Goal: Task Accomplishment & Management: Use online tool/utility

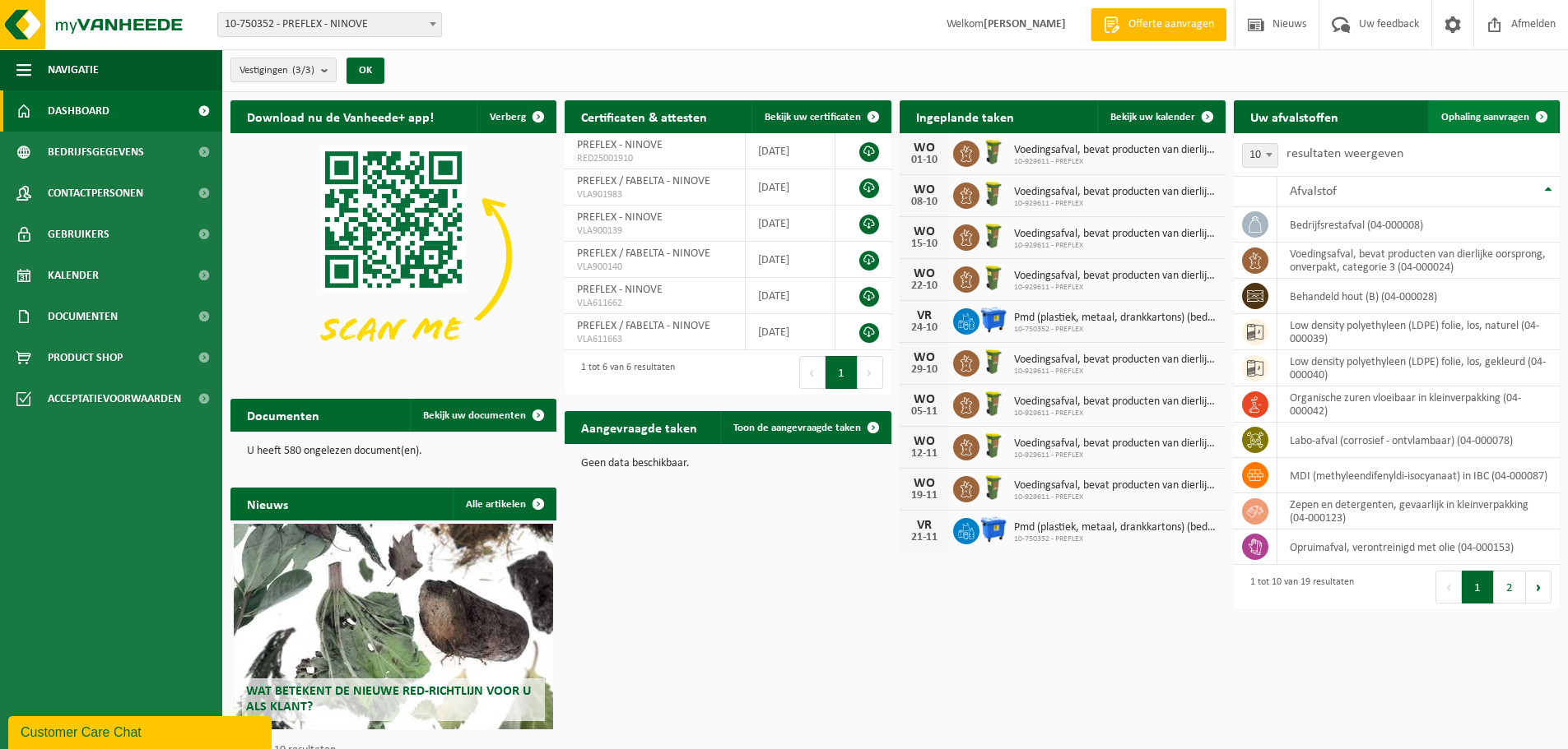
click at [1501, 129] on link "Ophaling aanvragen" at bounding box center [1493, 116] width 130 height 33
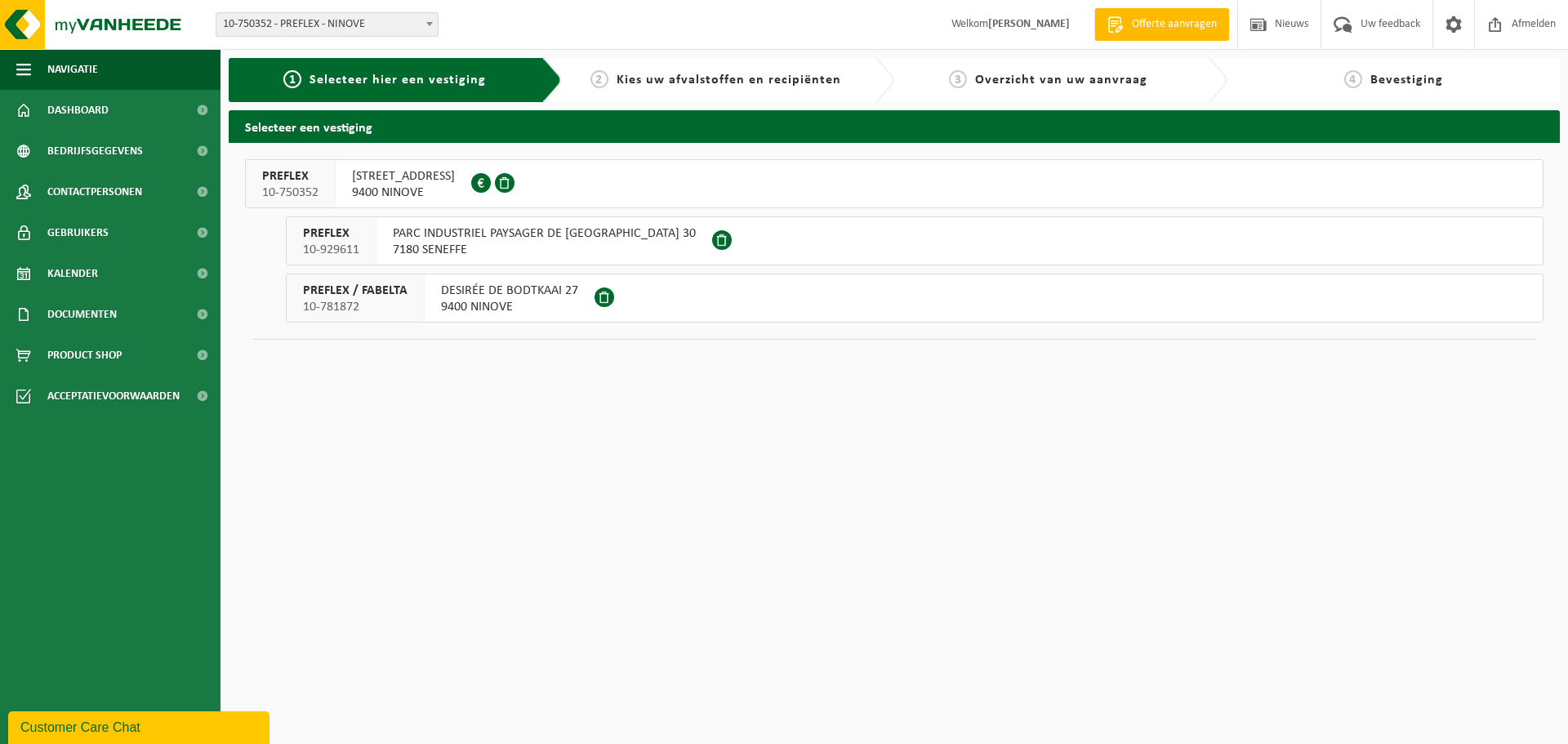
click at [382, 180] on span "ELISABETHLAAN 153" at bounding box center [403, 176] width 103 height 17
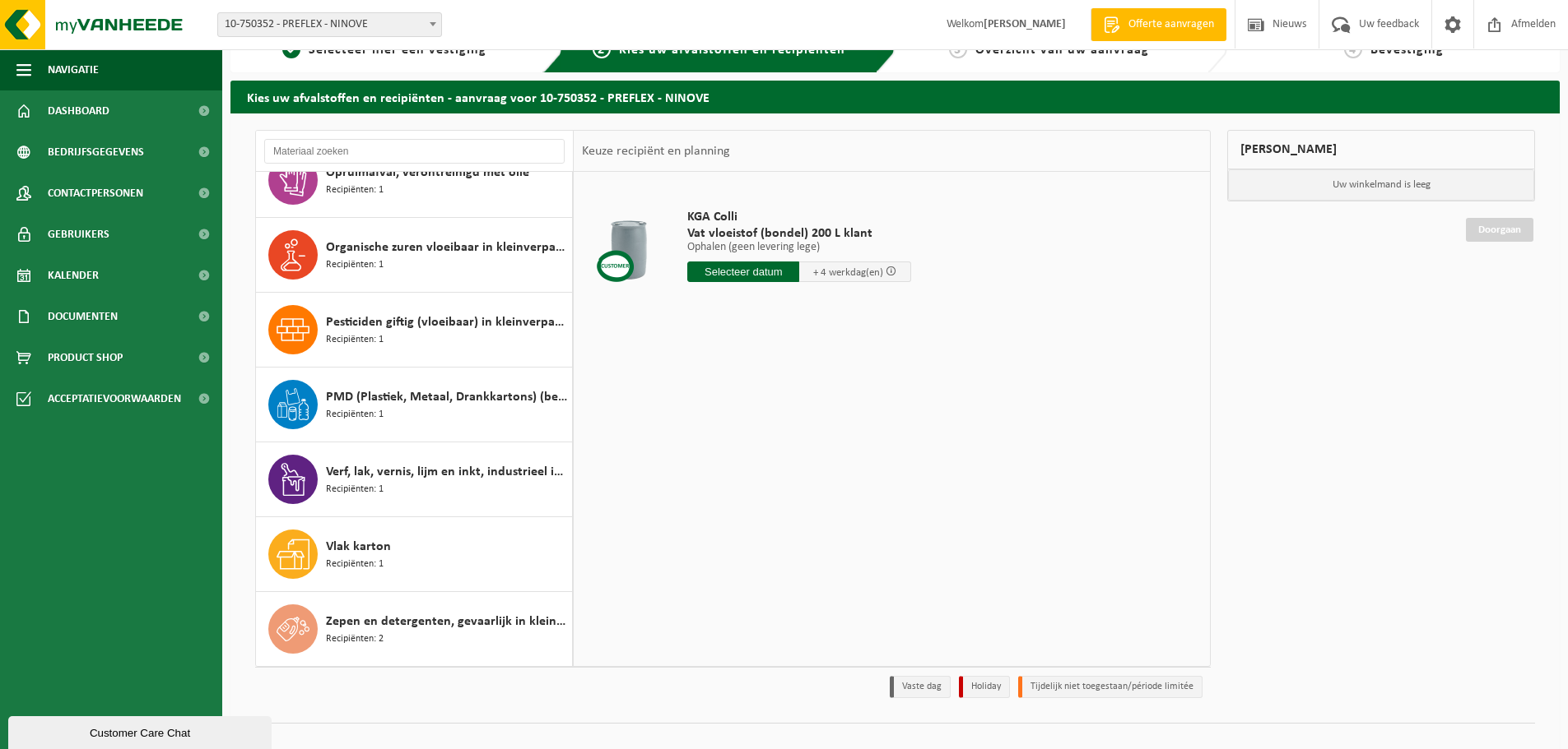
scroll to position [54, 0]
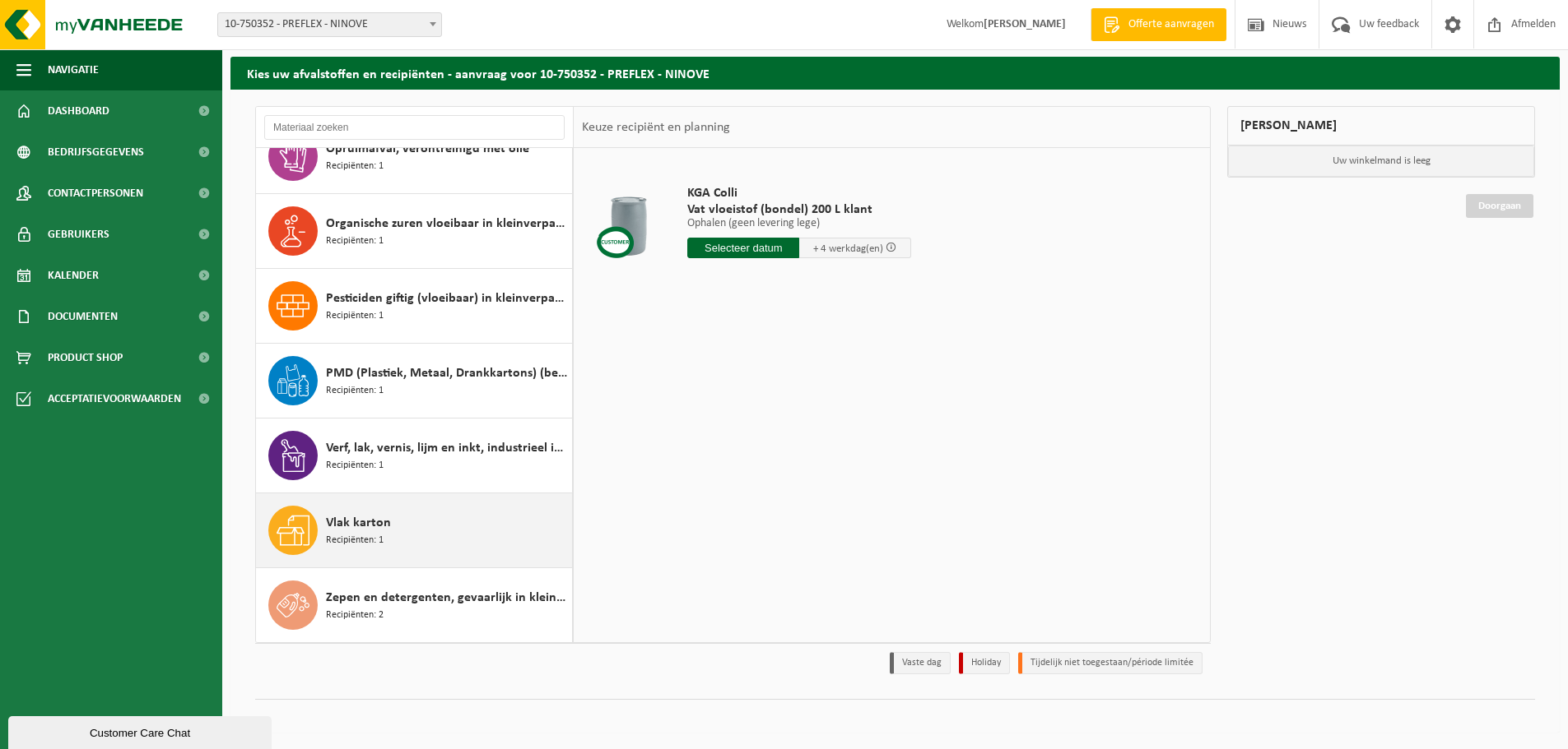
click at [424, 534] on div "Vlak karton Recipiënten: 1" at bounding box center [446, 531] width 242 height 50
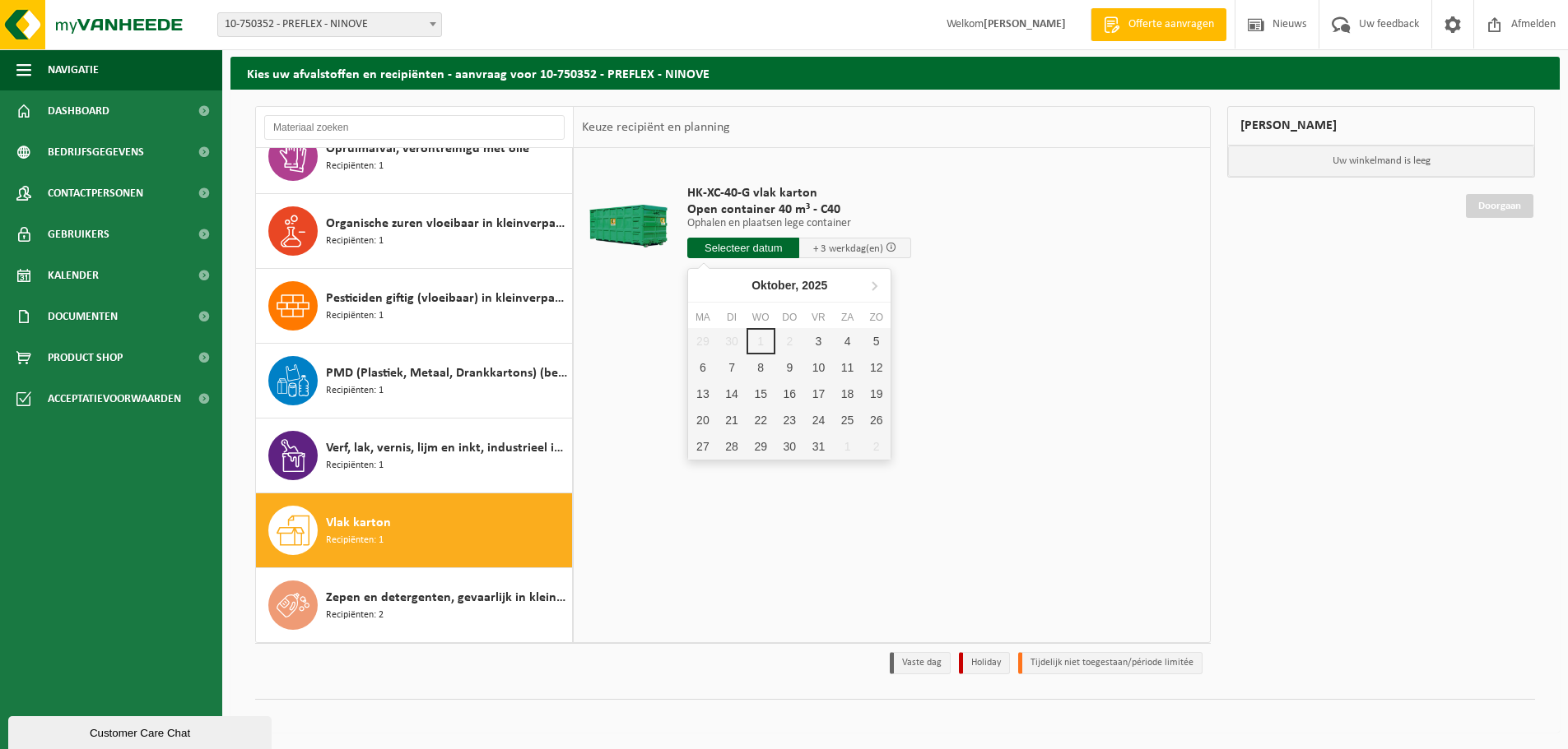
click at [751, 252] on input "text" at bounding box center [743, 247] width 112 height 20
click at [698, 392] on div "13" at bounding box center [702, 394] width 28 height 27
type input "Van 2025-10-13"
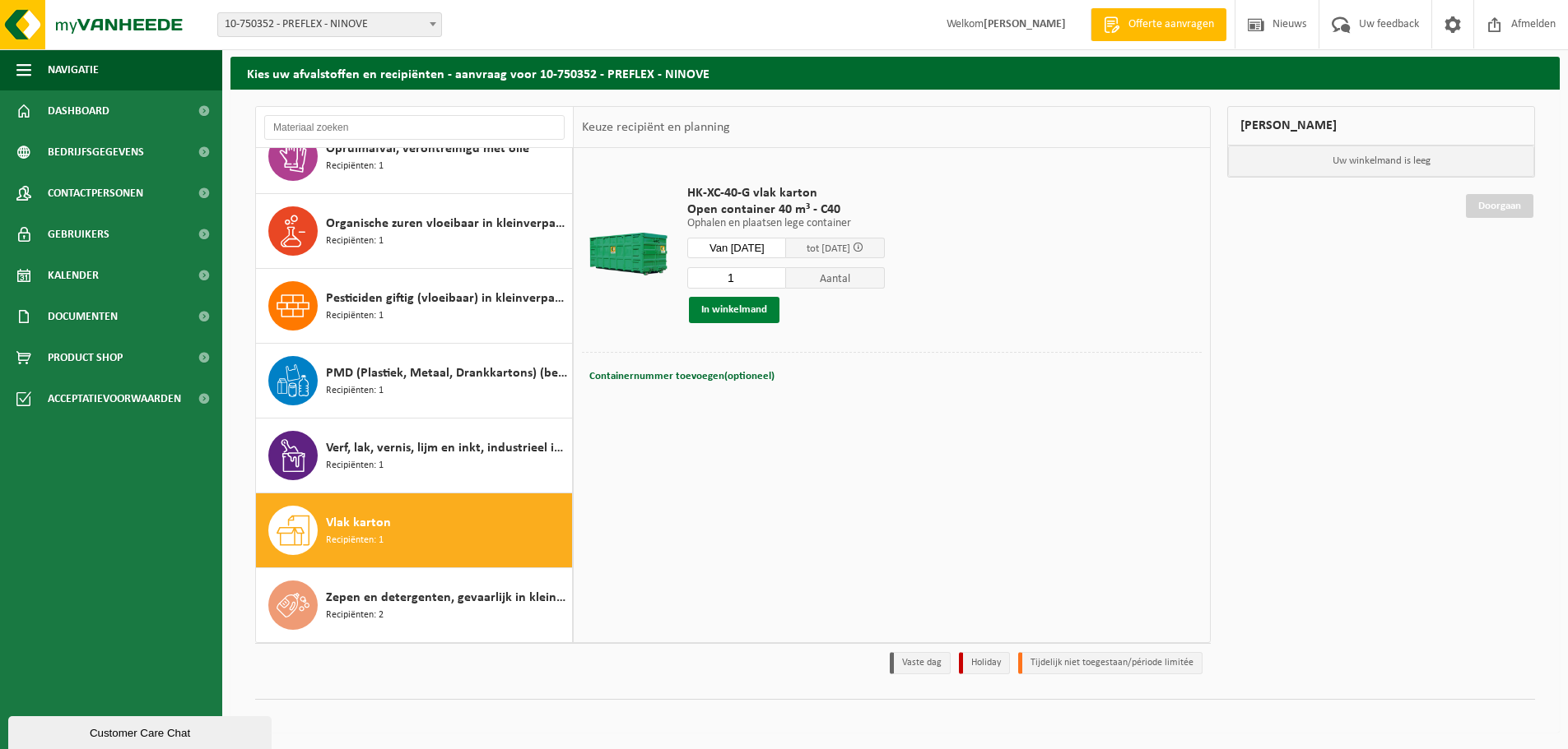
click at [761, 311] on button "In winkelmand" at bounding box center [734, 310] width 90 height 27
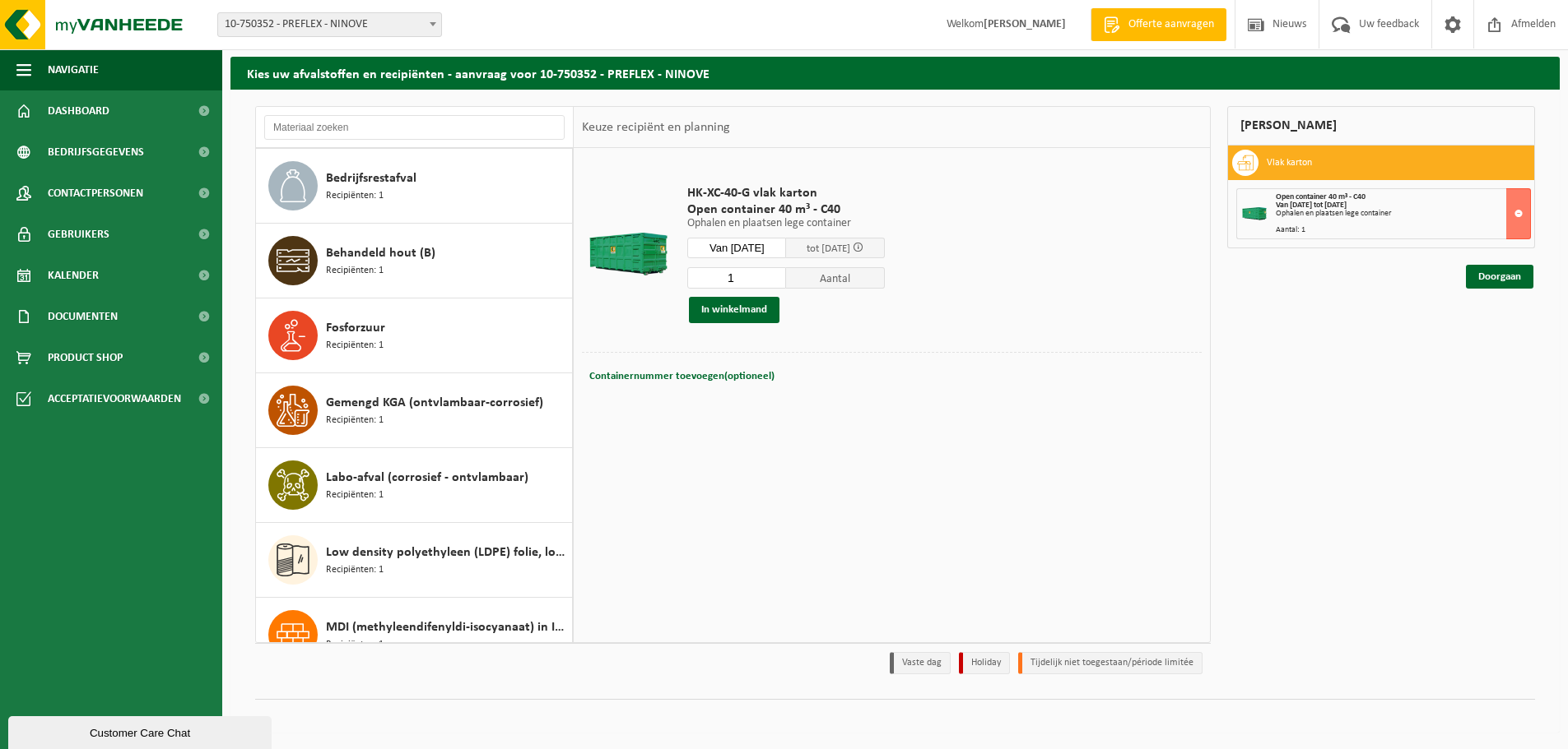
scroll to position [0, 0]
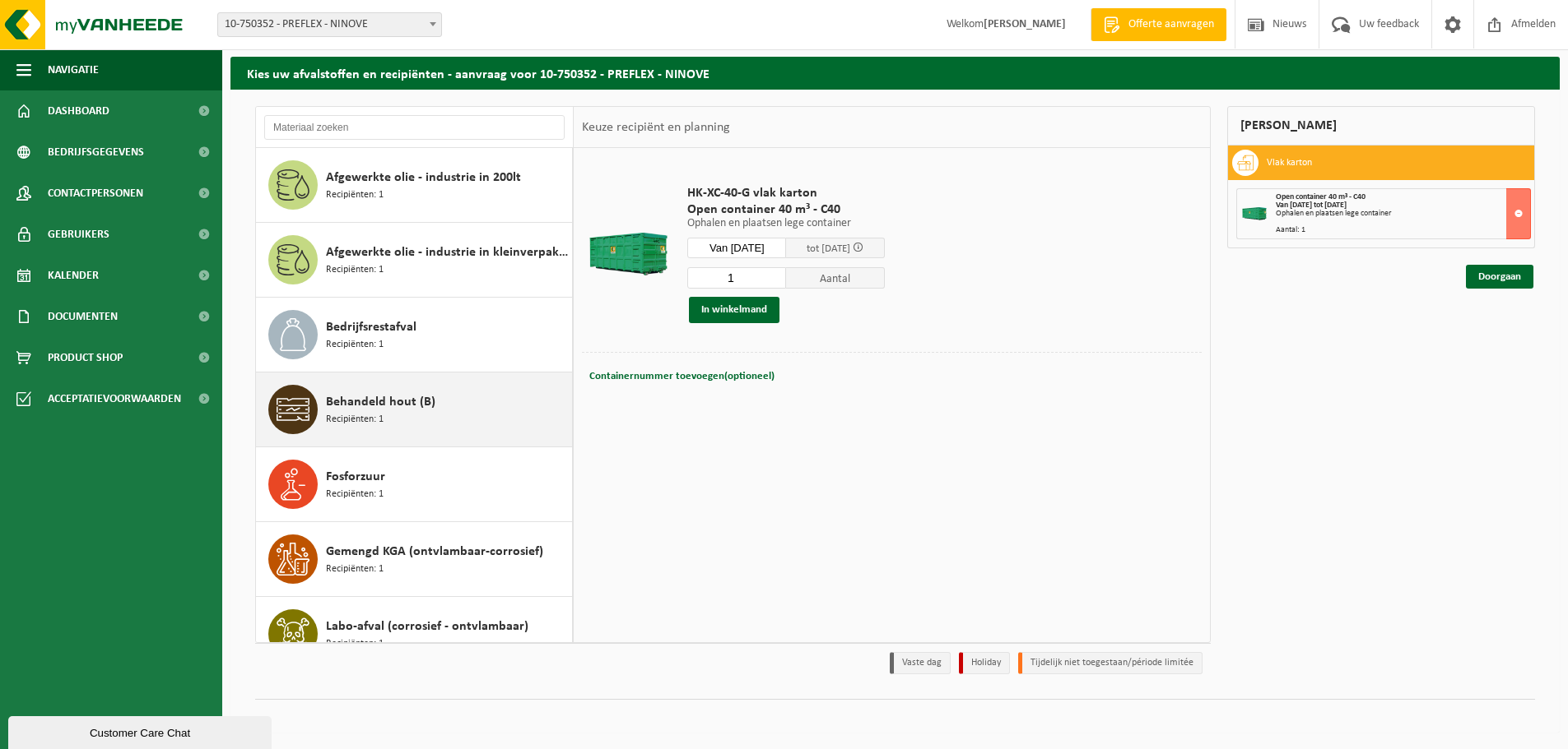
click at [397, 392] on div "Behandeld hout (B) Recipiënten: 1" at bounding box center [446, 410] width 242 height 50
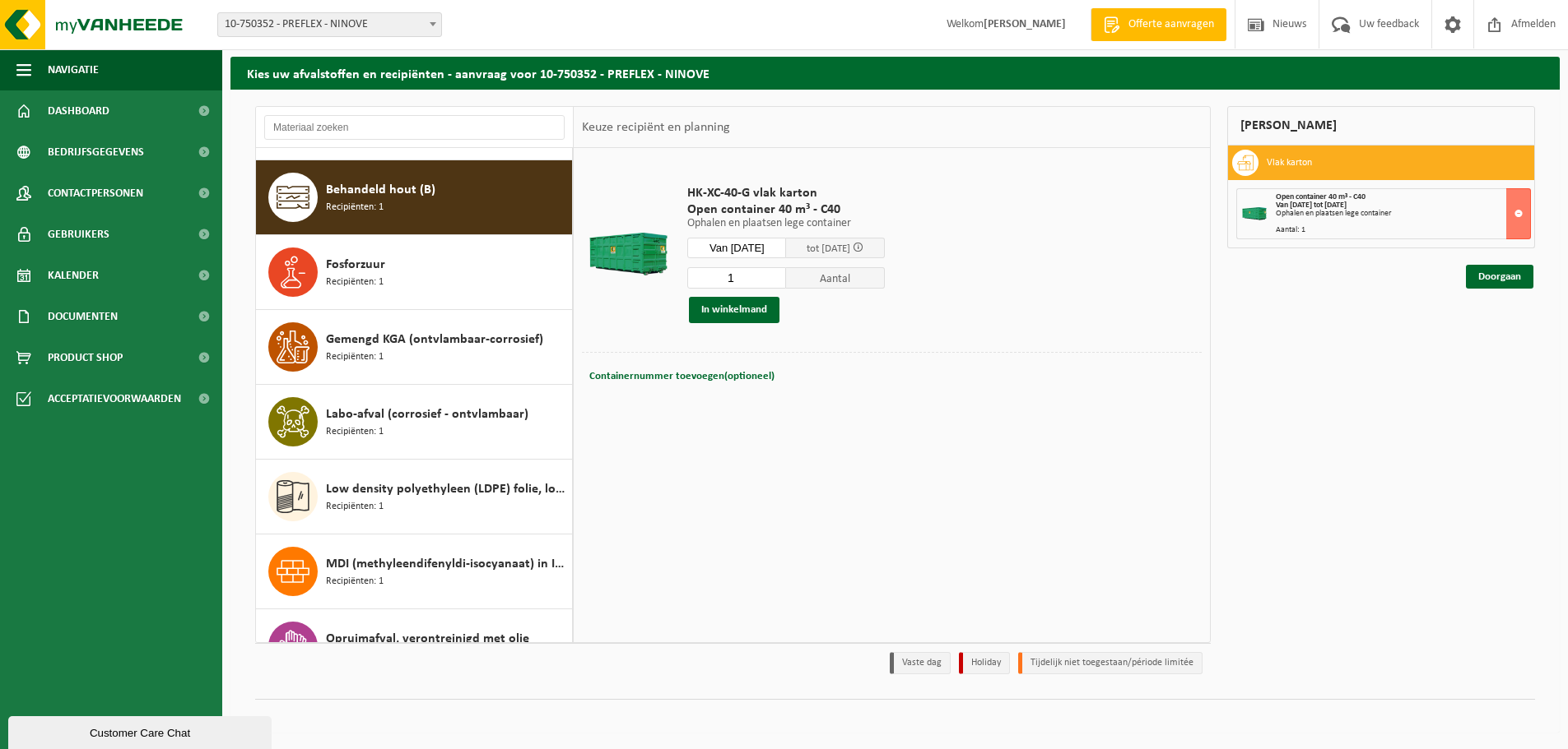
scroll to position [224, 0]
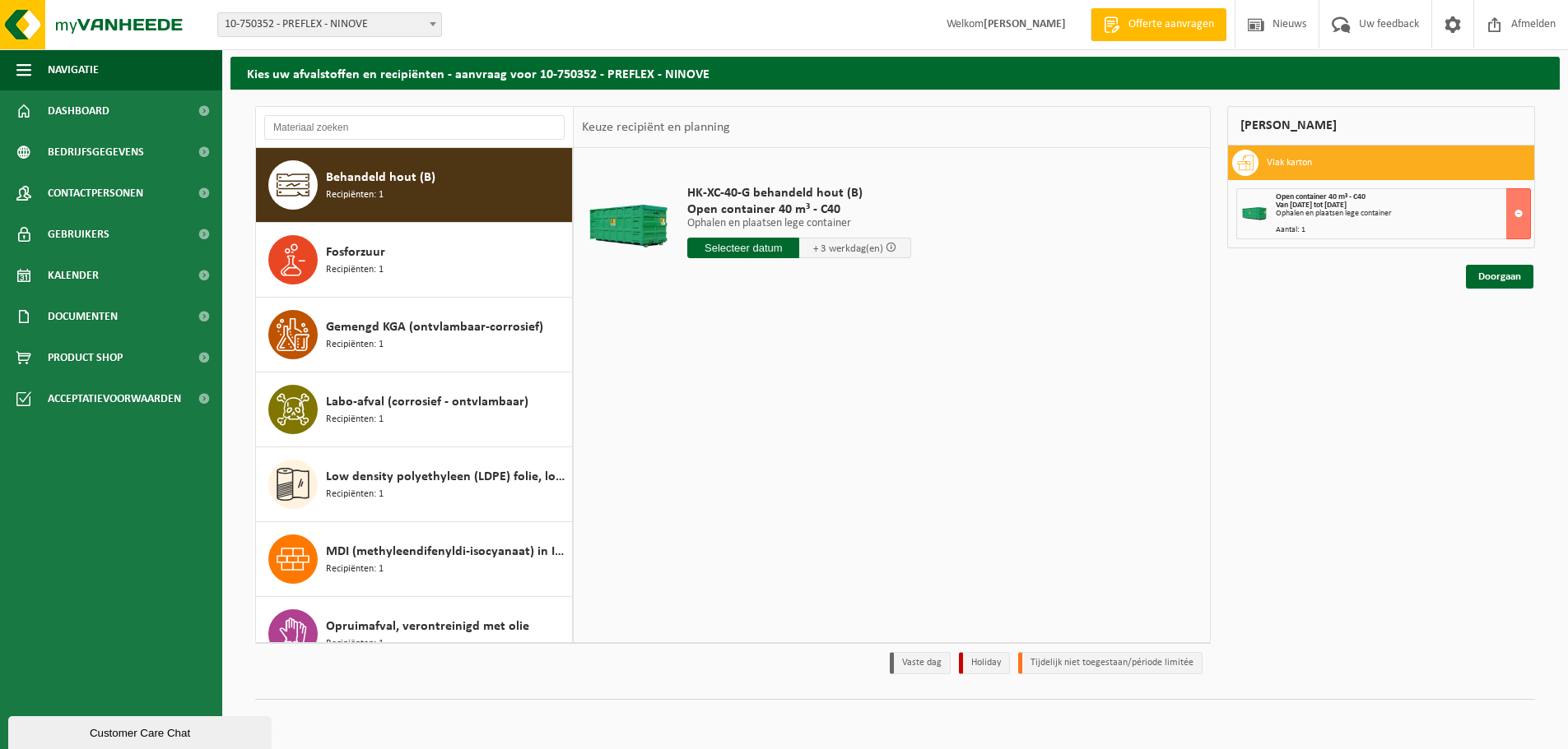
click at [749, 246] on input "text" at bounding box center [743, 247] width 112 height 20
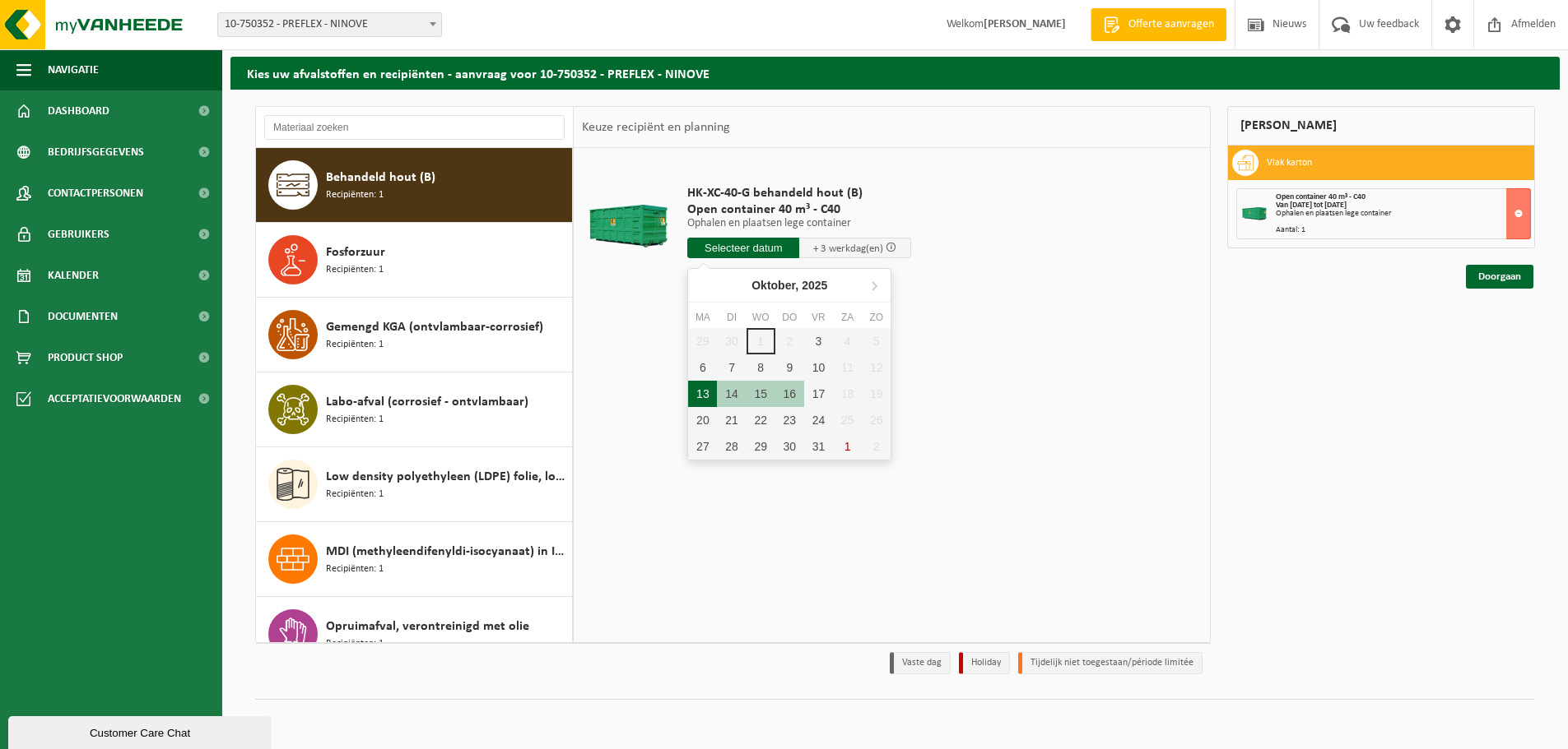
click at [698, 394] on div "13" at bounding box center [702, 394] width 28 height 27
type input "Van 2025-10-13"
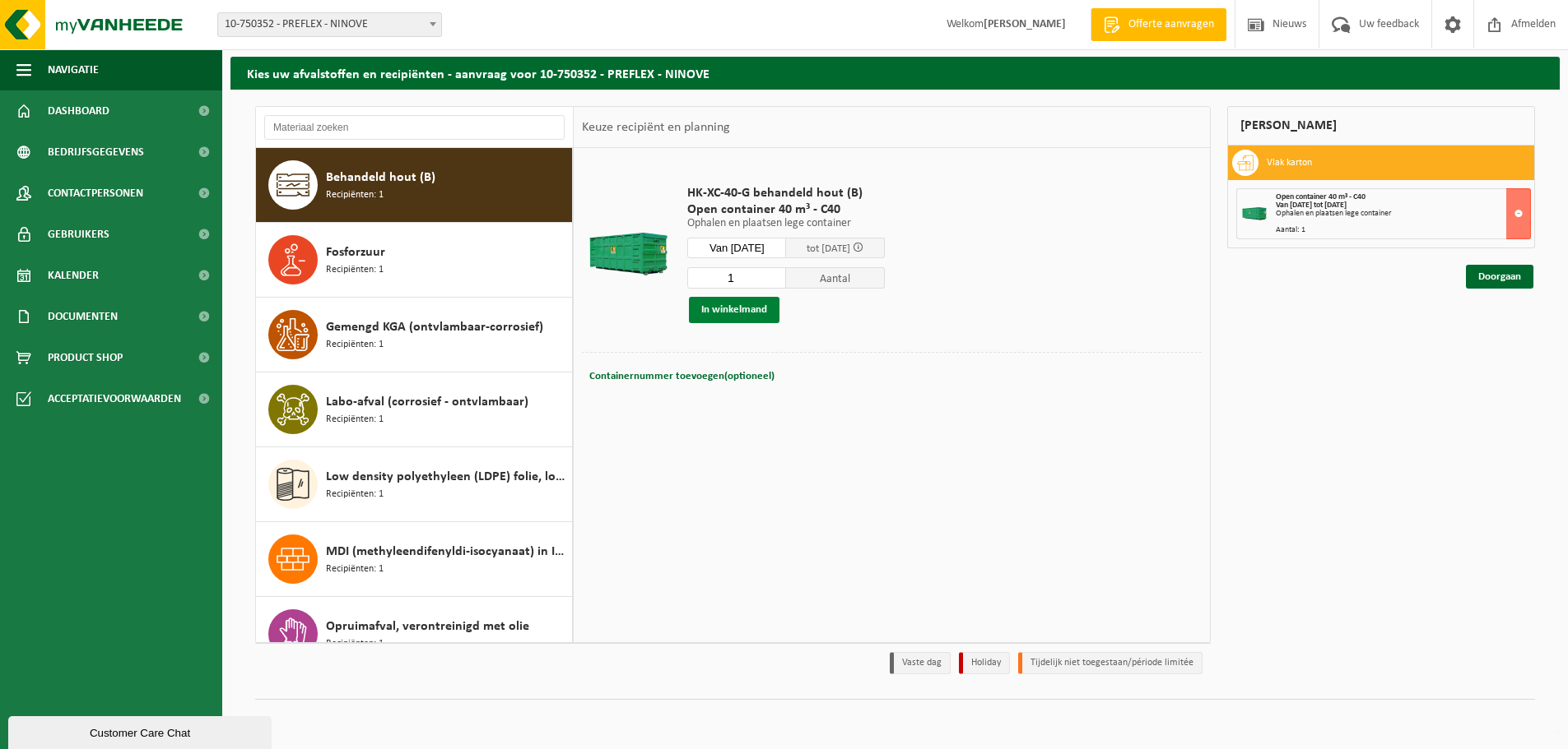
click at [742, 305] on button "In winkelmand" at bounding box center [734, 310] width 90 height 27
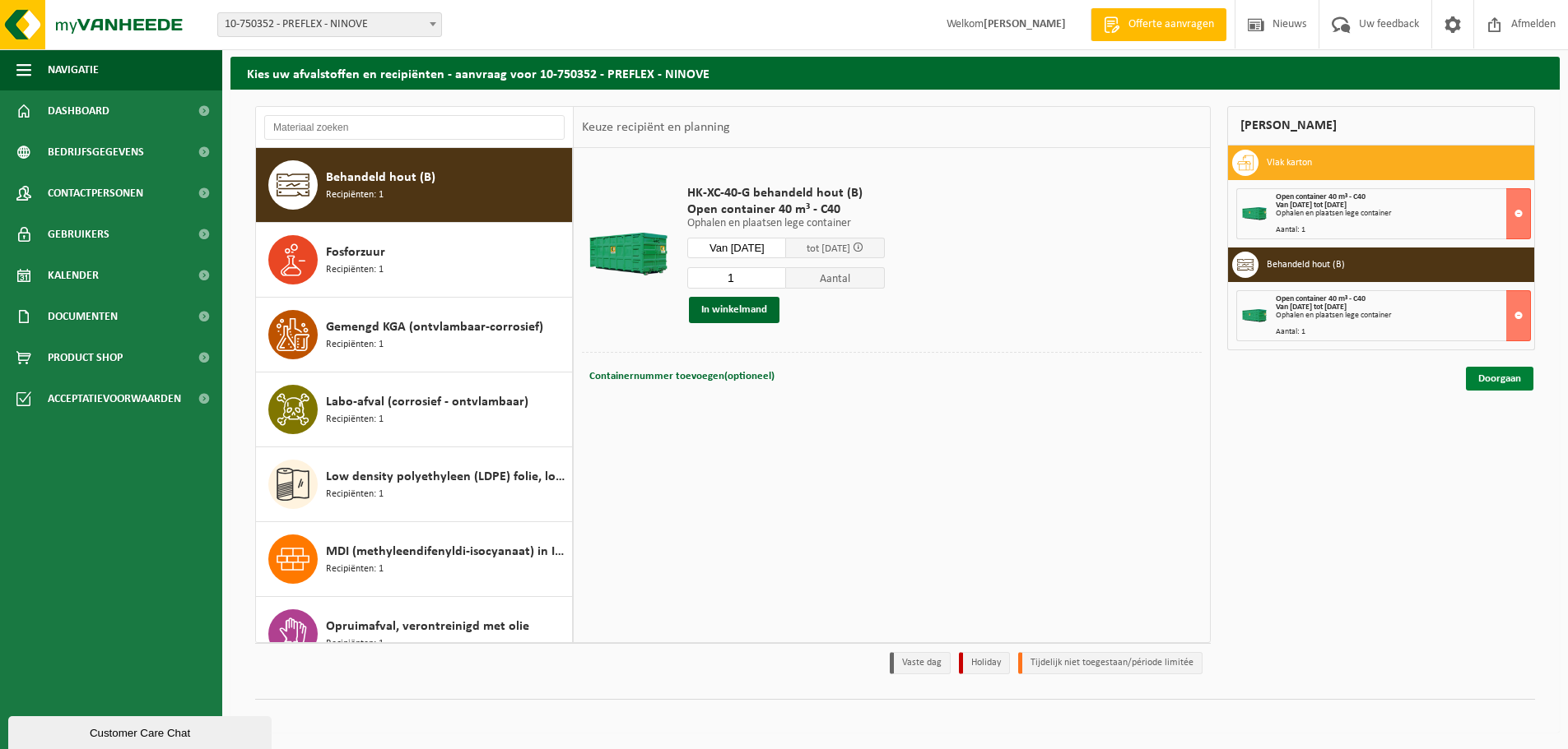
click at [1489, 381] on link "Doorgaan" at bounding box center [1500, 378] width 67 height 24
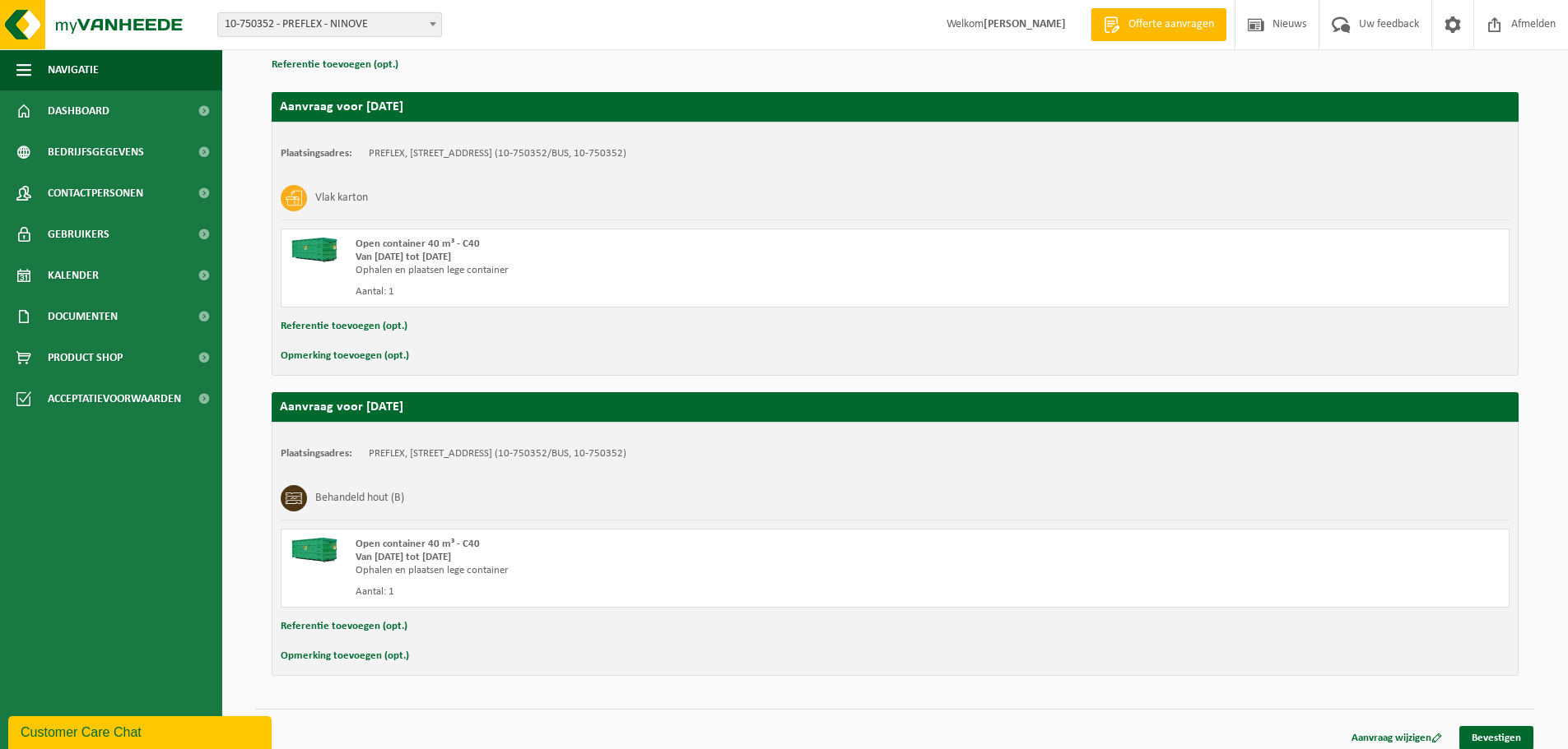
scroll to position [257, 0]
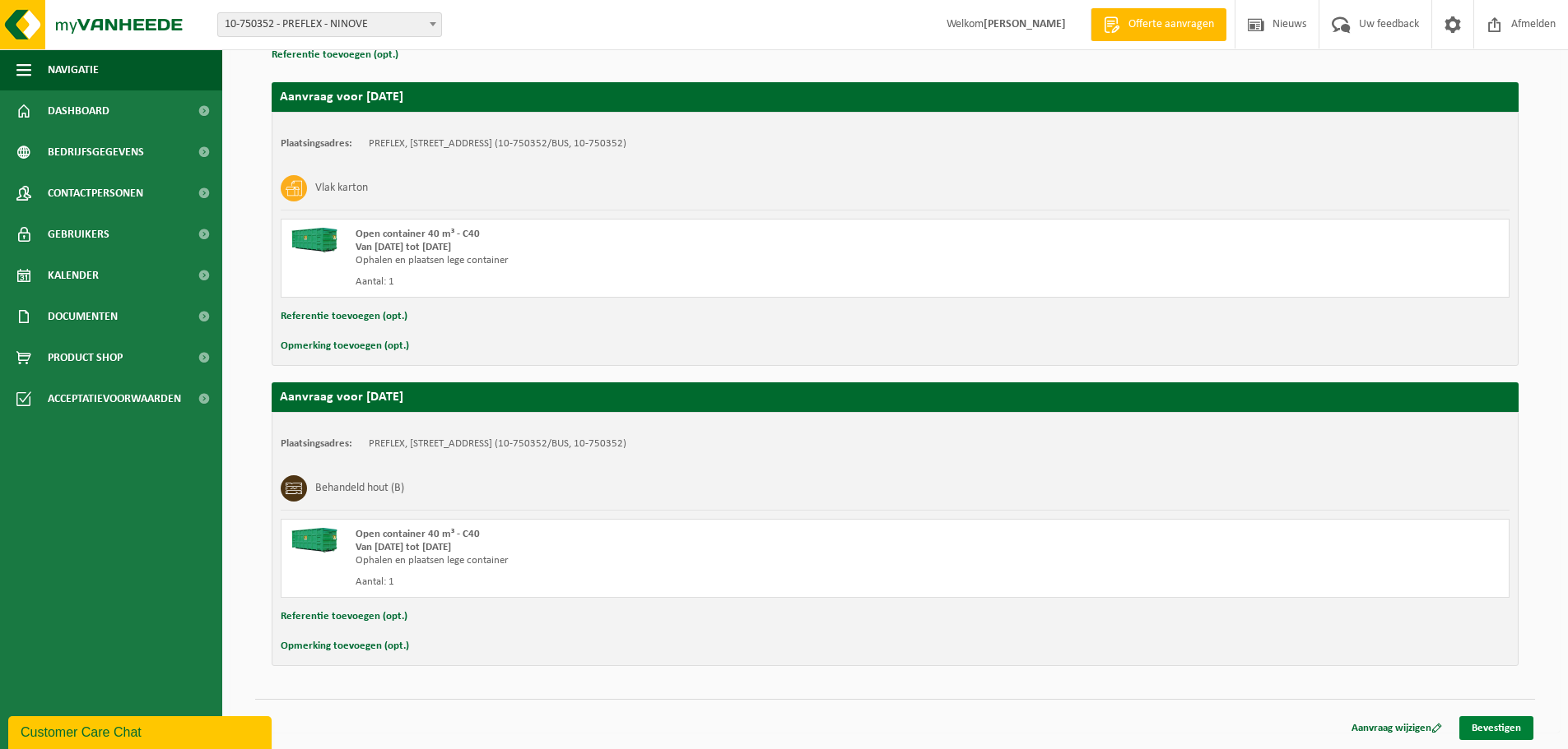
click at [1514, 727] on link "Bevestigen" at bounding box center [1496, 728] width 74 height 24
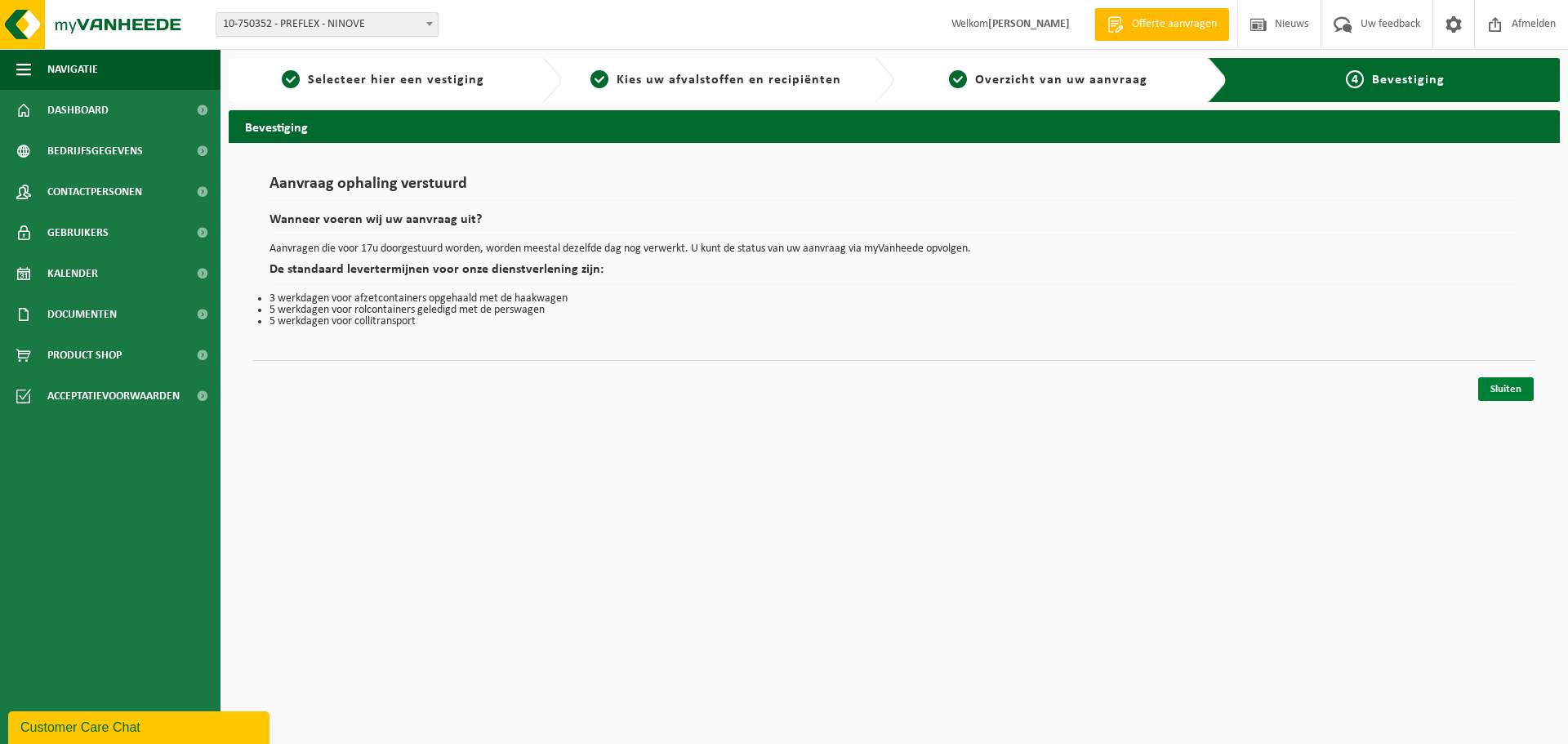
click at [1524, 387] on link "Sluiten" at bounding box center [1506, 389] width 55 height 24
